Goal: Find specific page/section: Find specific page/section

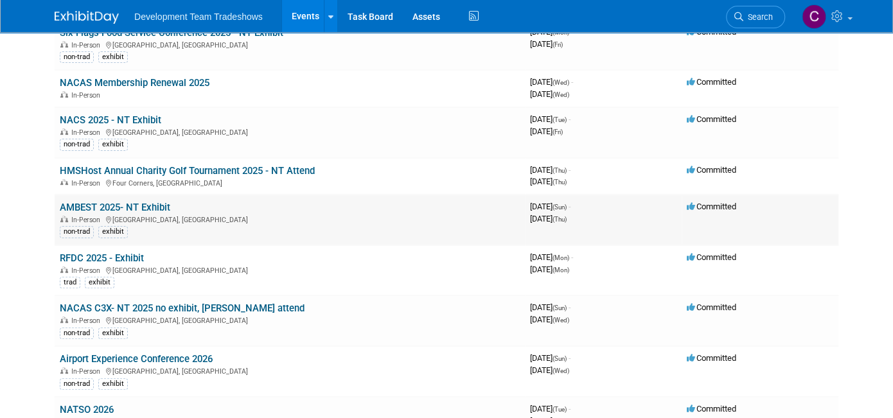
scroll to position [129, 0]
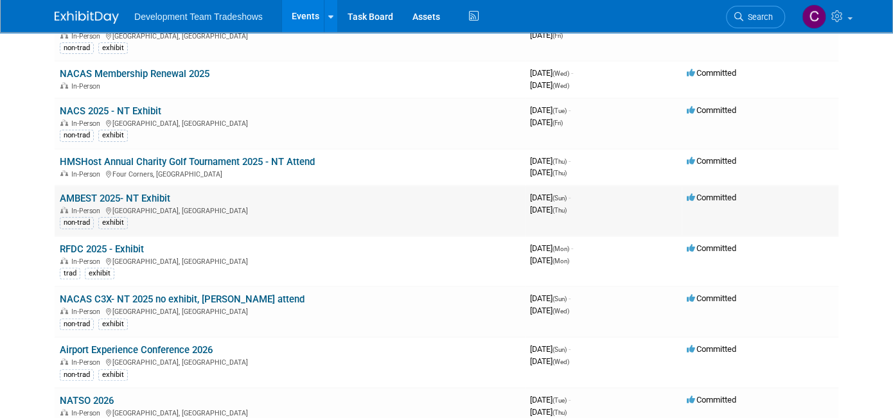
click at [142, 195] on link "AMBEST 2025- NT Exhibit" at bounding box center [115, 199] width 111 height 12
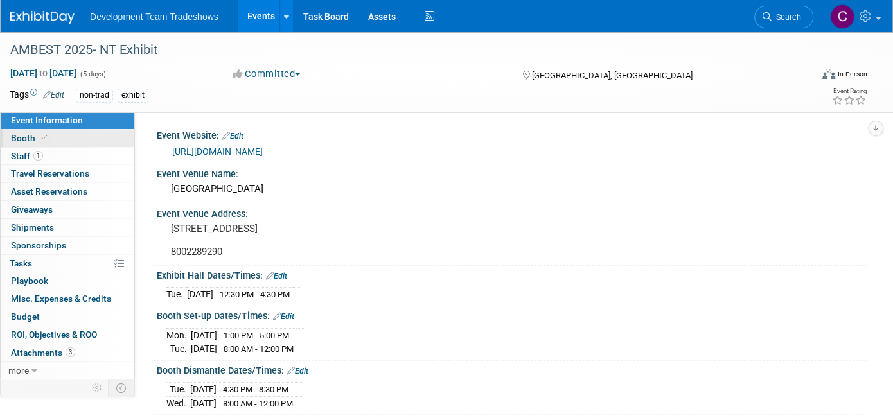
click at [18, 136] on span "Booth" at bounding box center [30, 138] width 39 height 10
